Goal: Transaction & Acquisition: Obtain resource

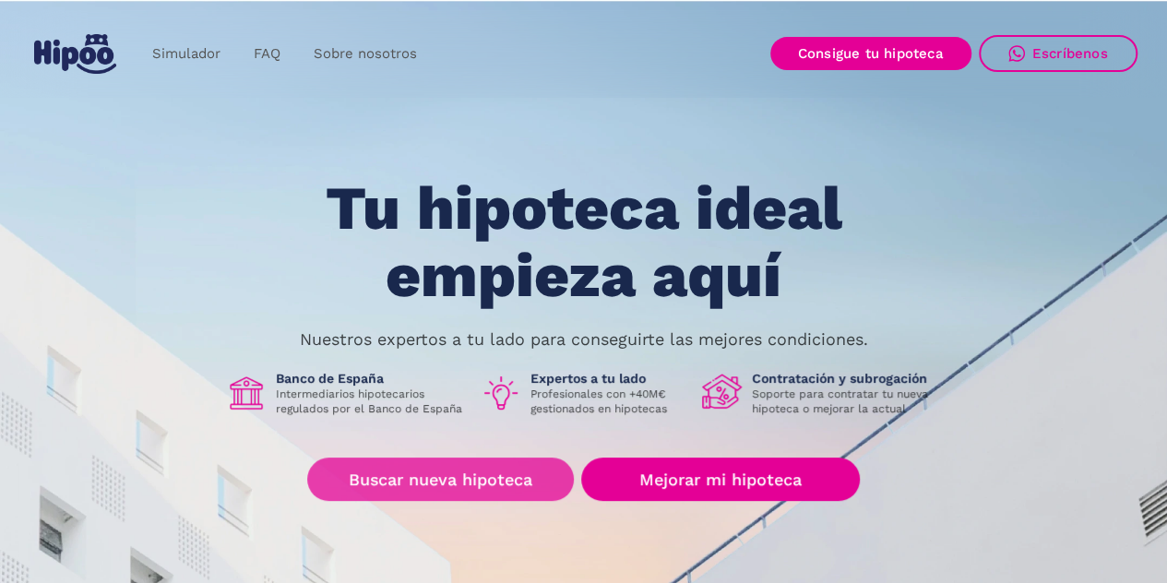
click at [456, 472] on link "Buscar nueva hipoteca" at bounding box center [440, 479] width 267 height 43
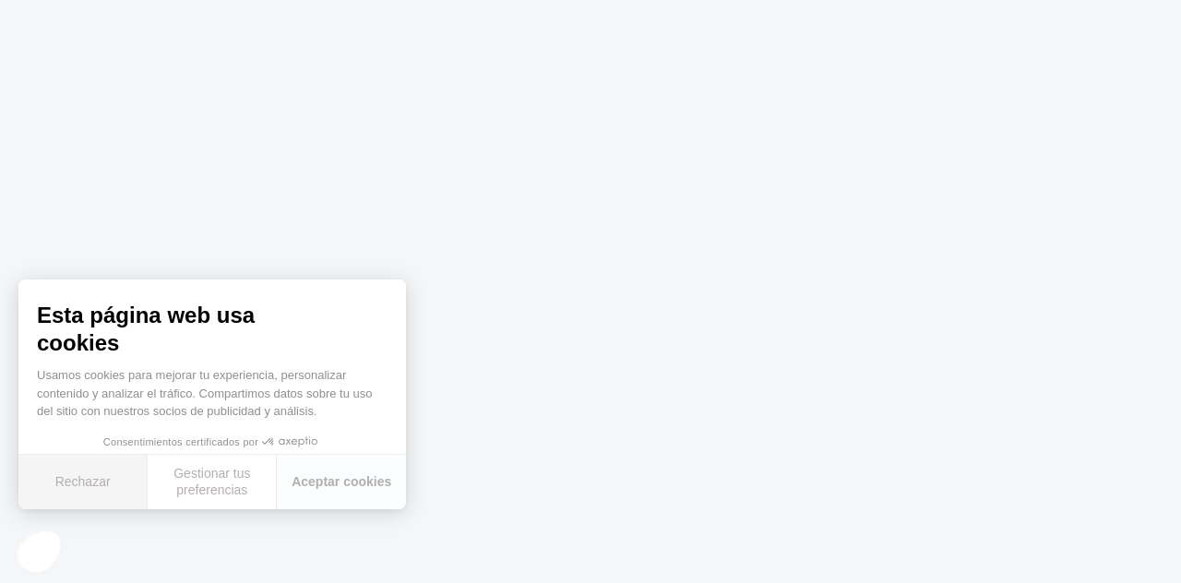
click at [89, 482] on font "Rechazar" at bounding box center [82, 481] width 55 height 15
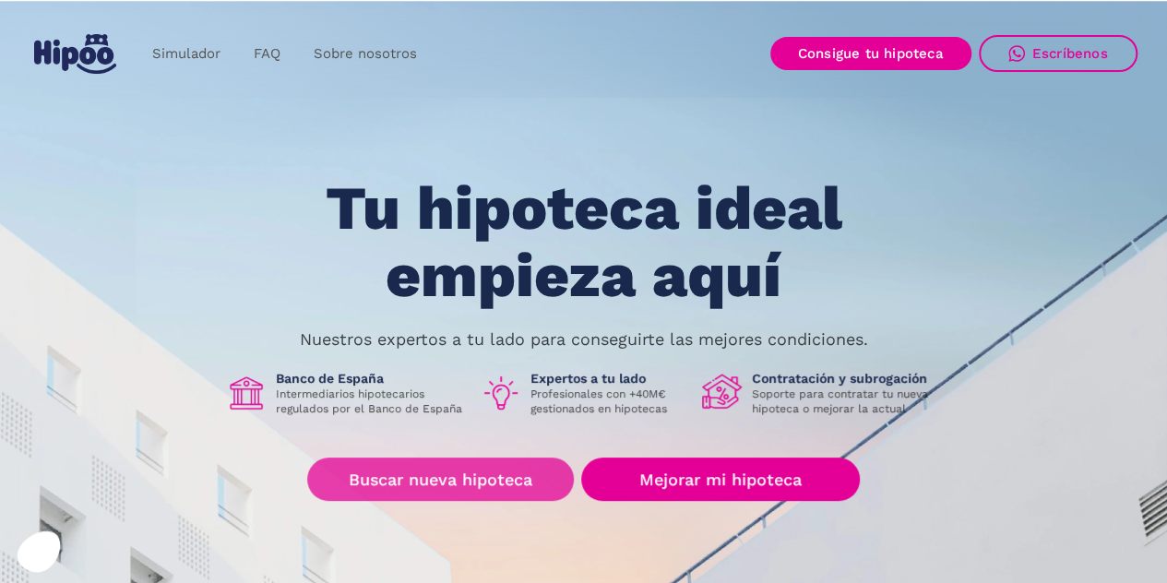
click at [462, 485] on link "Buscar nueva hipoteca" at bounding box center [440, 479] width 267 height 43
